Goal: Task Accomplishment & Management: Complete application form

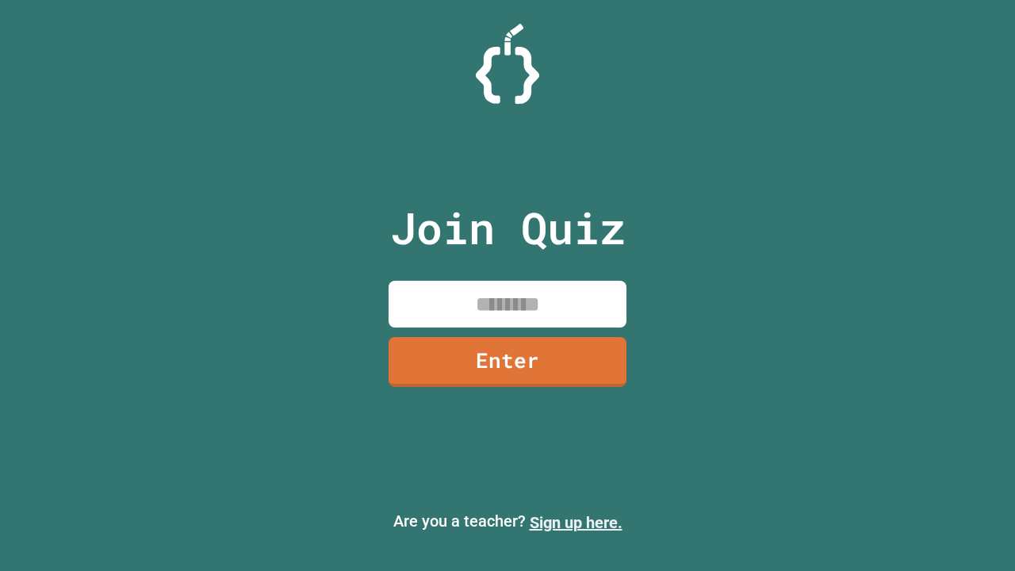
click at [576, 522] on link "Sign up here." at bounding box center [576, 522] width 93 height 19
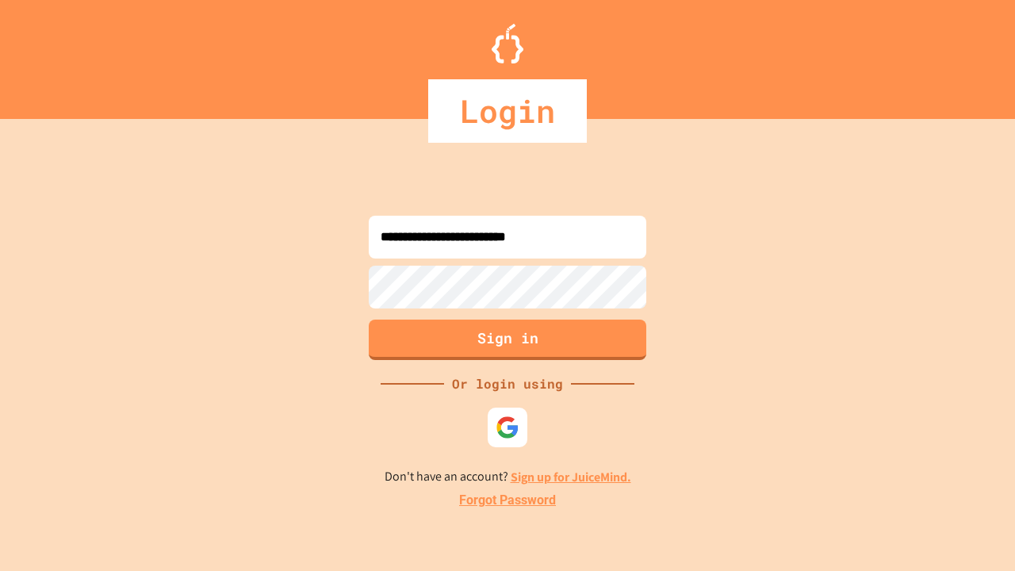
type input "**********"
